Goal: Go to known website: Access a specific website the user already knows

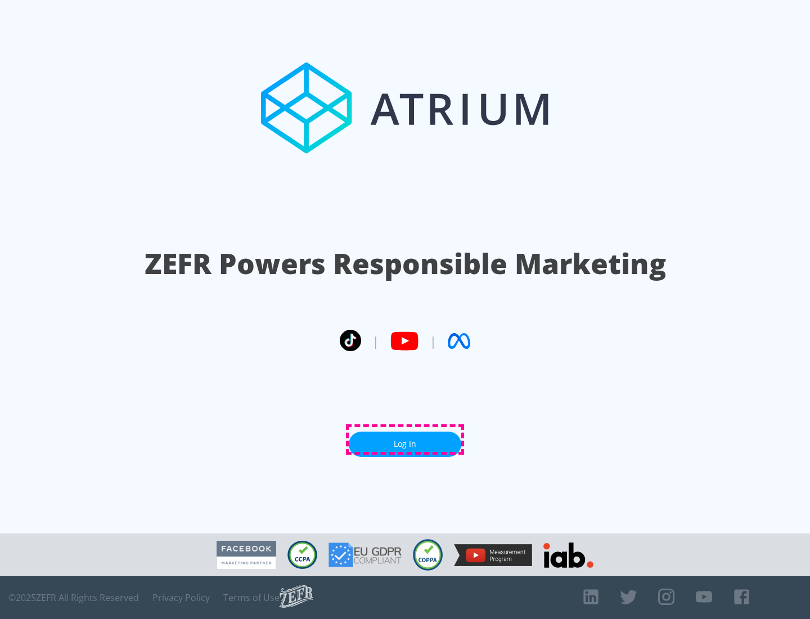
click at [405, 439] on link "Log In" at bounding box center [405, 443] width 112 height 25
